Goal: Task Accomplishment & Management: Manage account settings

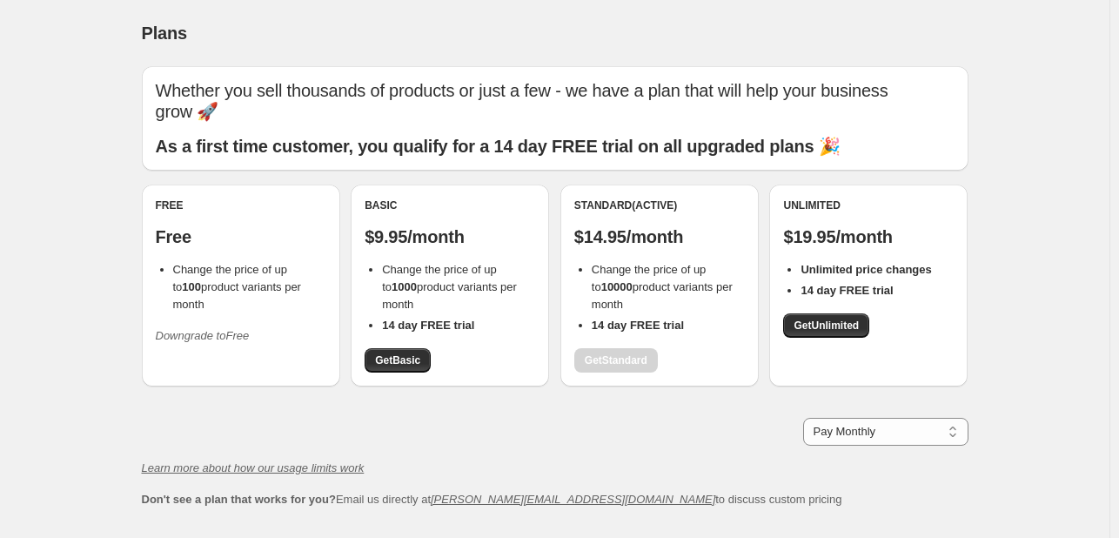
click at [181, 329] on icon "Downgrade to Free" at bounding box center [203, 335] width 94 height 13
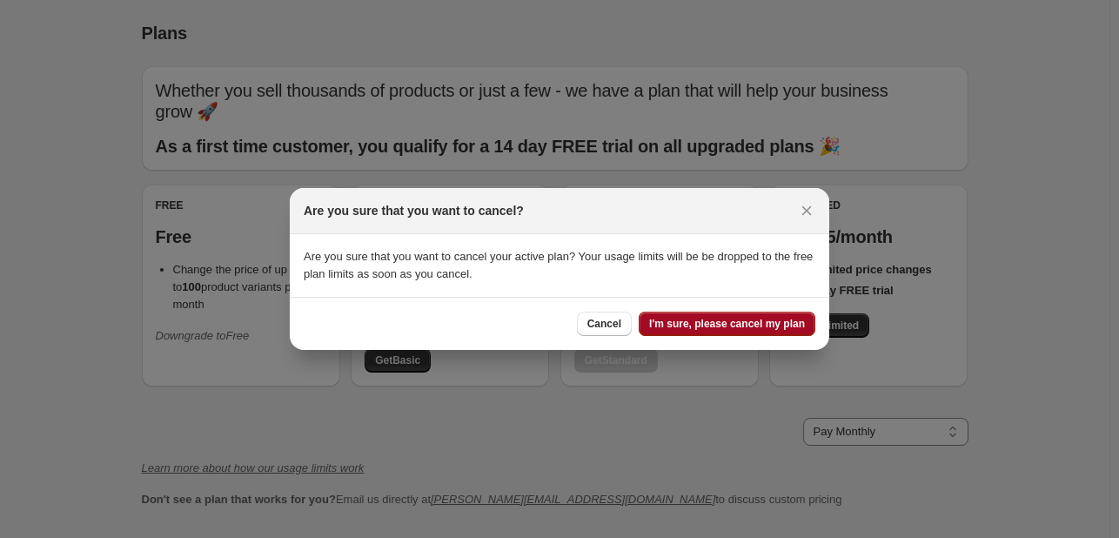
click at [738, 328] on span "I'm sure, please cancel my plan" at bounding box center [727, 324] width 156 height 14
